Goal: Check status: Check status

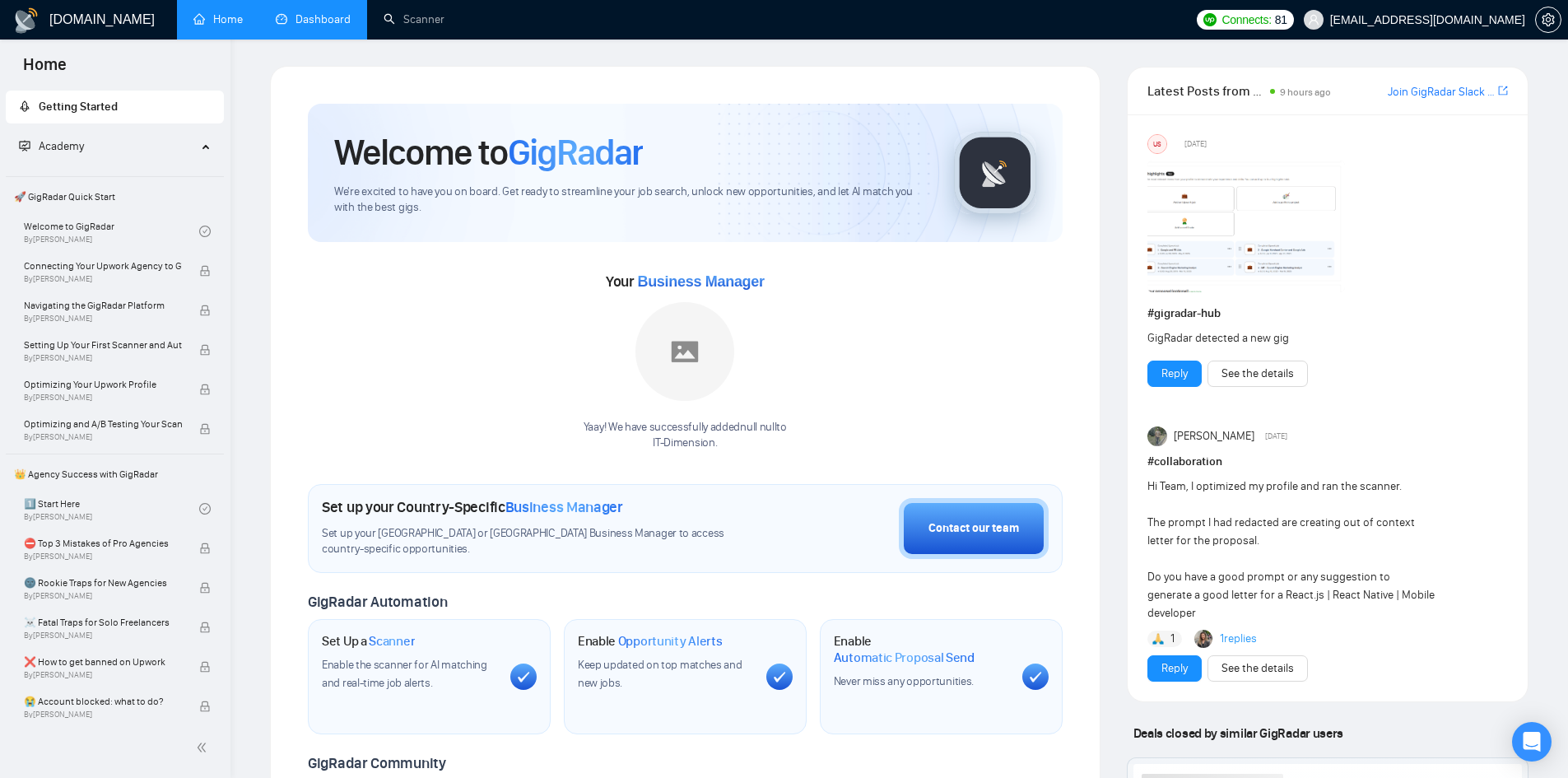
click at [300, 12] on link "Dashboard" at bounding box center [312, 18] width 74 height 14
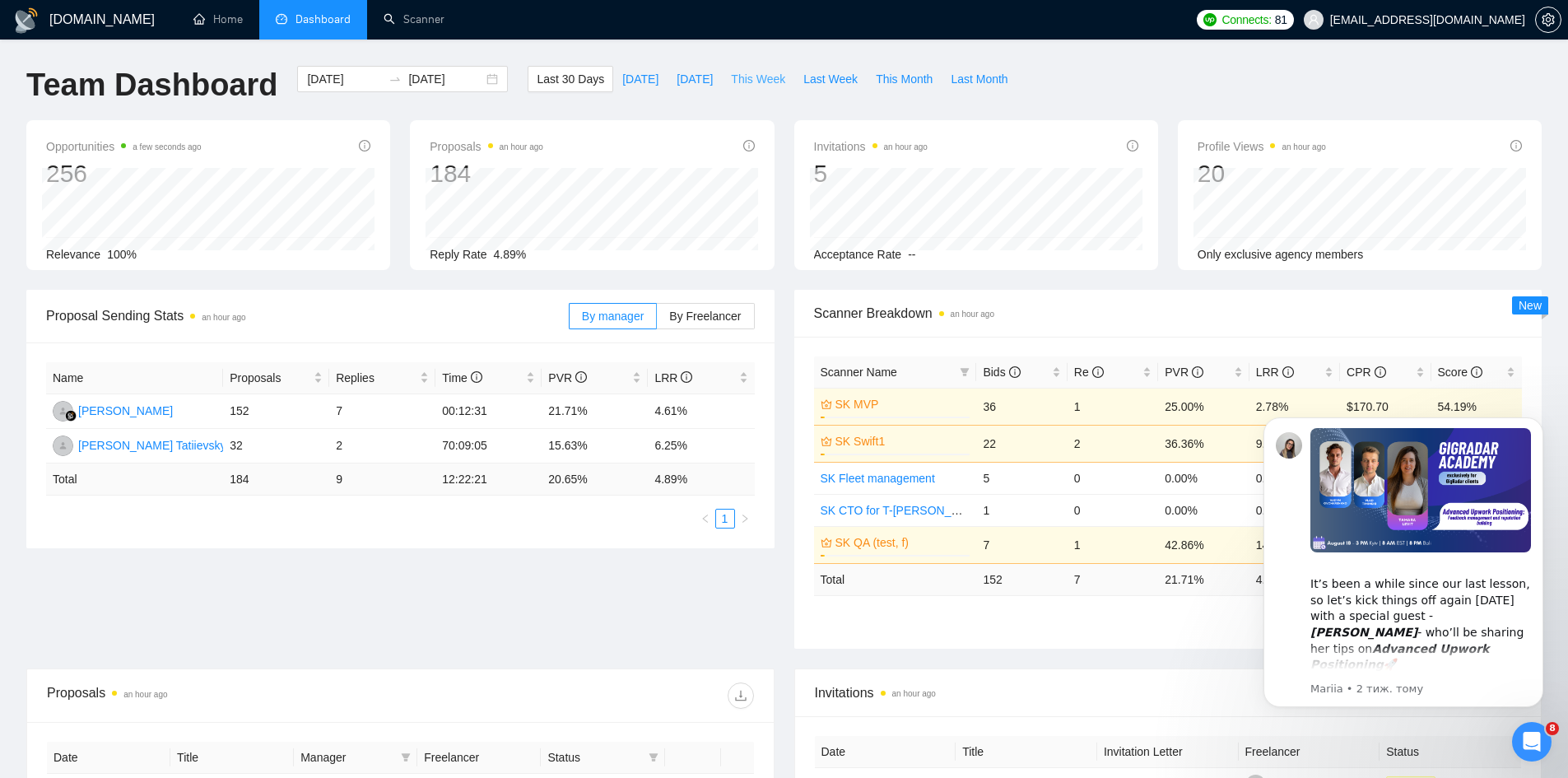
click at [758, 78] on span "This Week" at bounding box center [757, 79] width 54 height 18
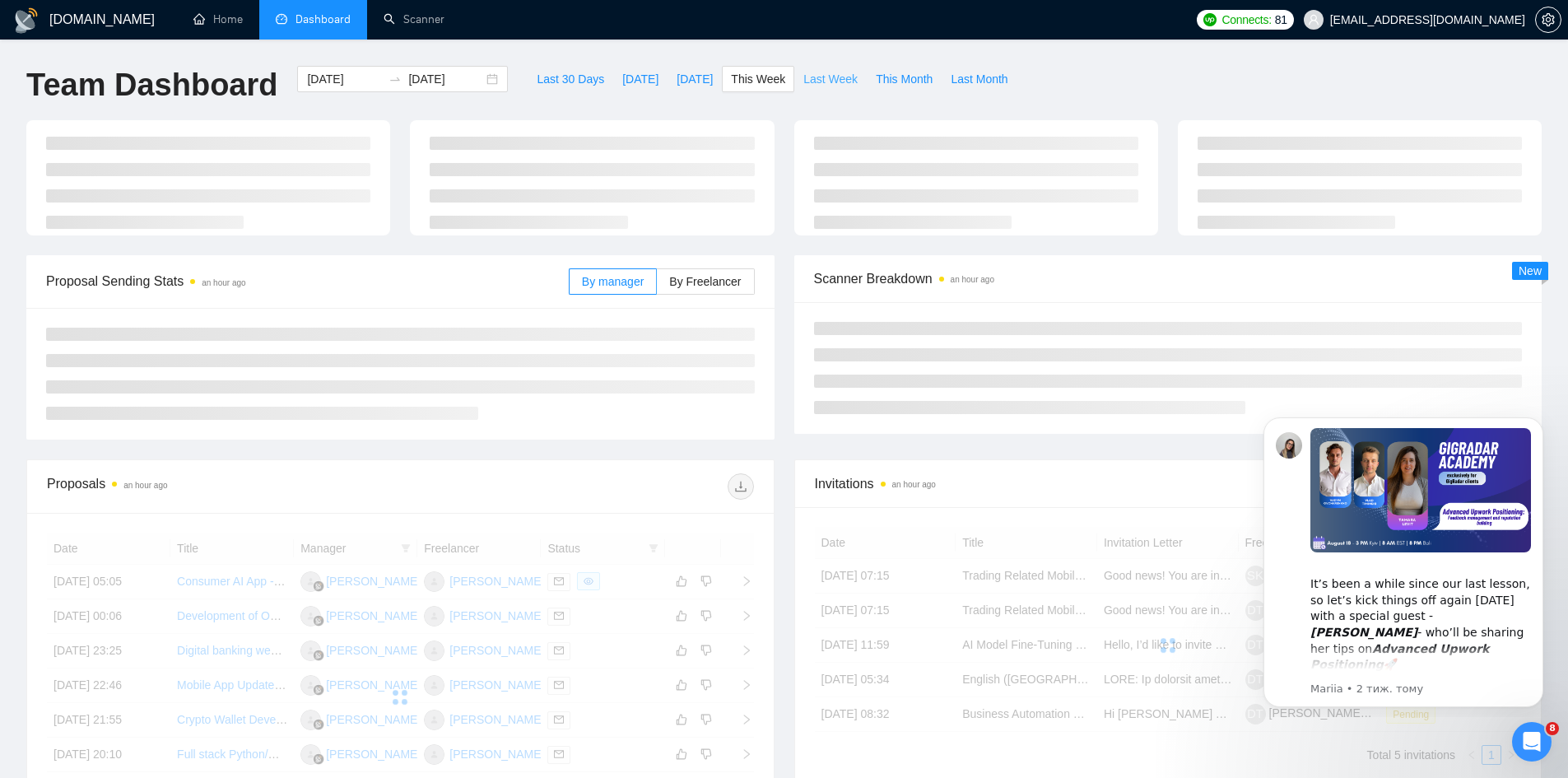
type input "[DATE]"
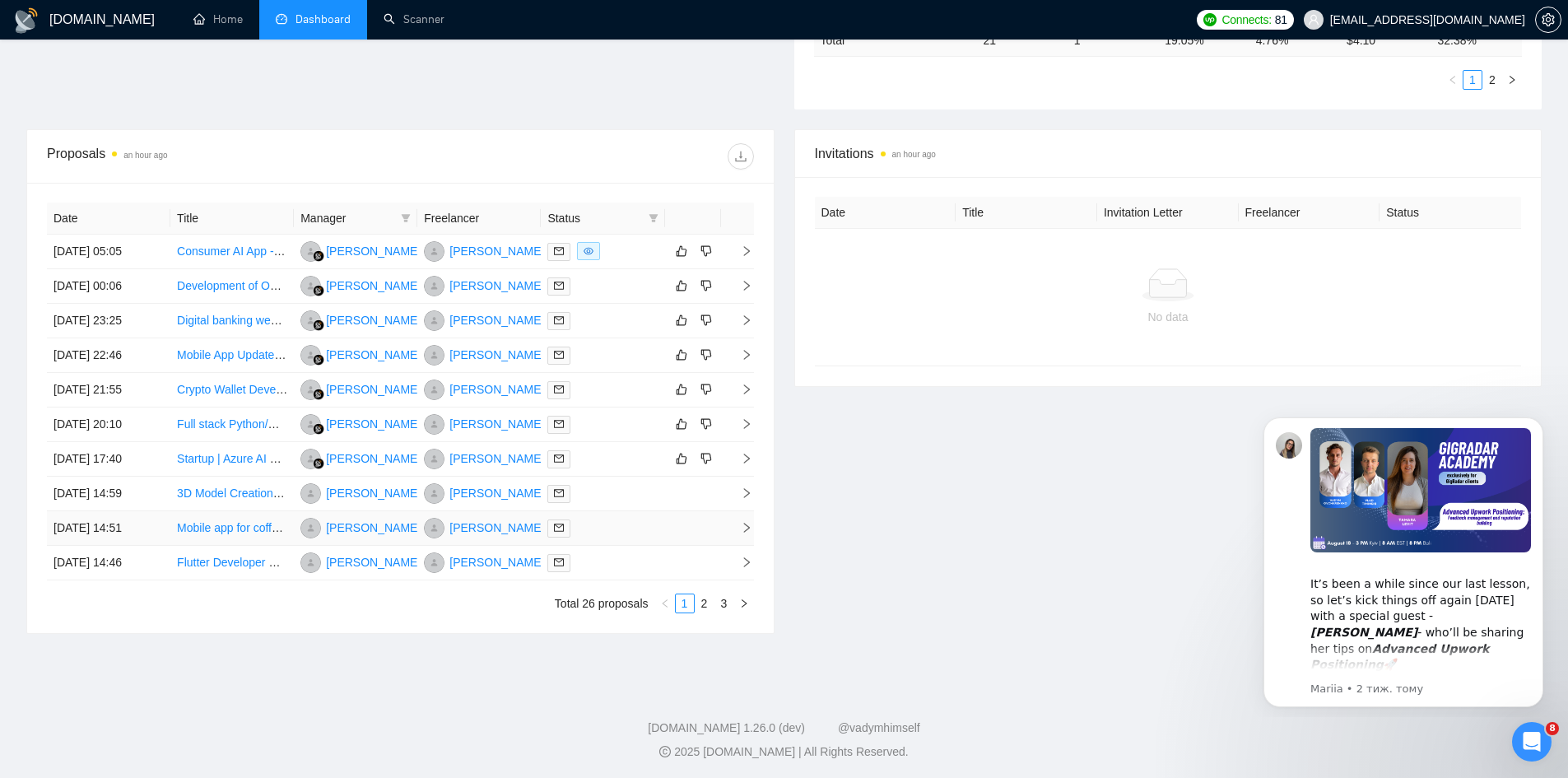
scroll to position [552, 0]
click at [709, 599] on link "2" at bounding box center [705, 601] width 18 height 18
